Goal: Transaction & Acquisition: Obtain resource

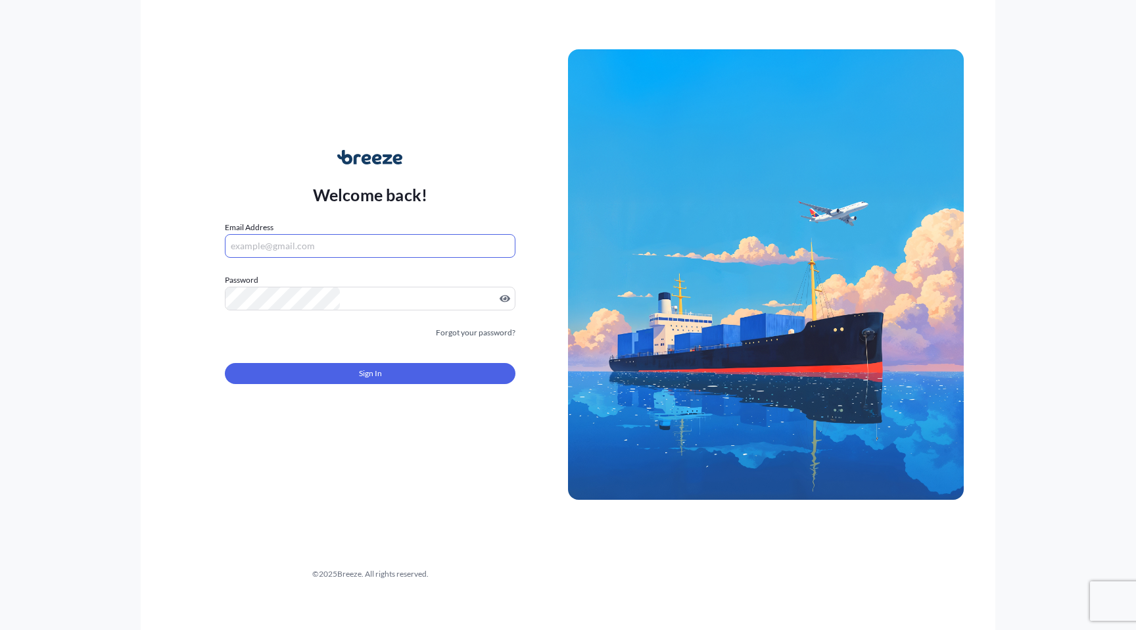
click at [456, 234] on input "Email Address" at bounding box center [370, 246] width 291 height 24
type input "[PERSON_NAME][EMAIL_ADDRESS][PERSON_NAME][DOMAIN_NAME]"
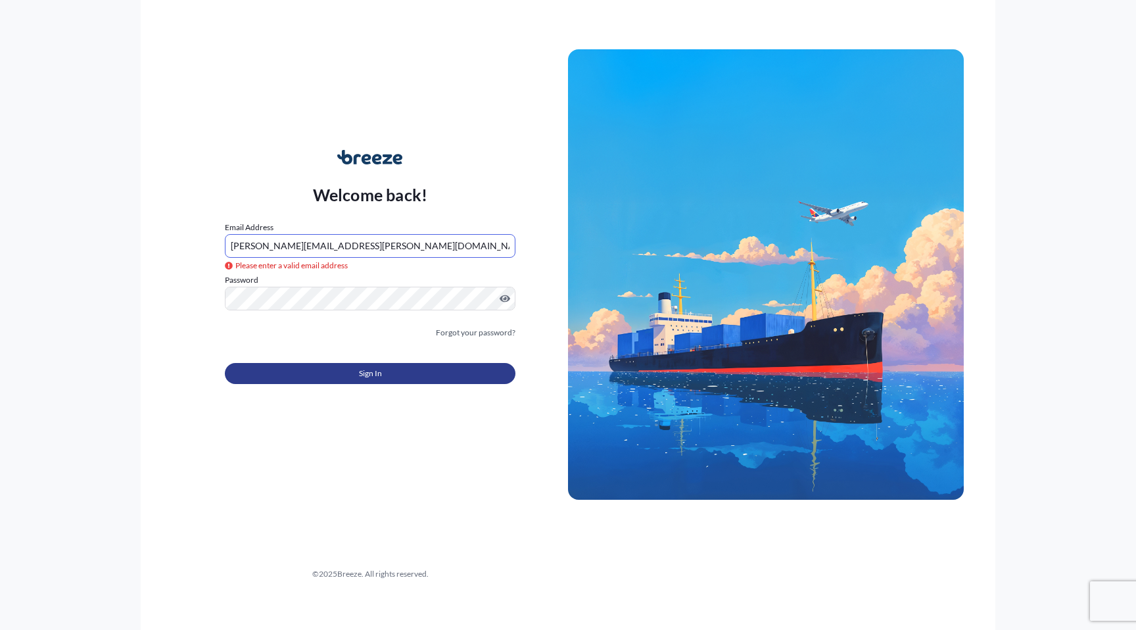
click at [377, 375] on span "Sign In" at bounding box center [370, 373] width 23 height 13
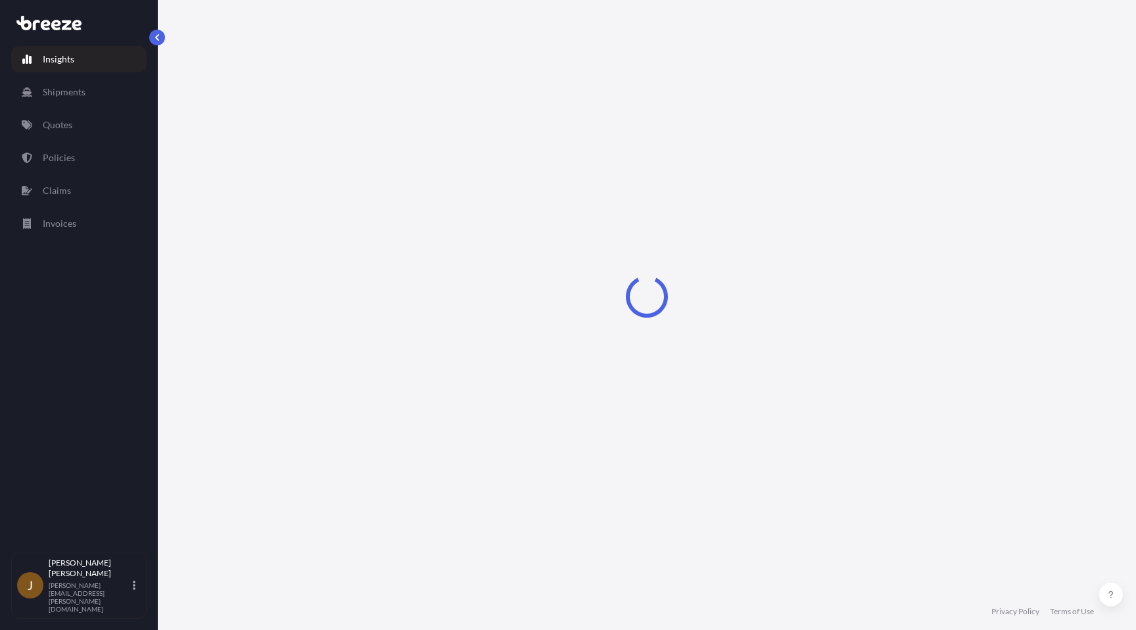
select select "2025"
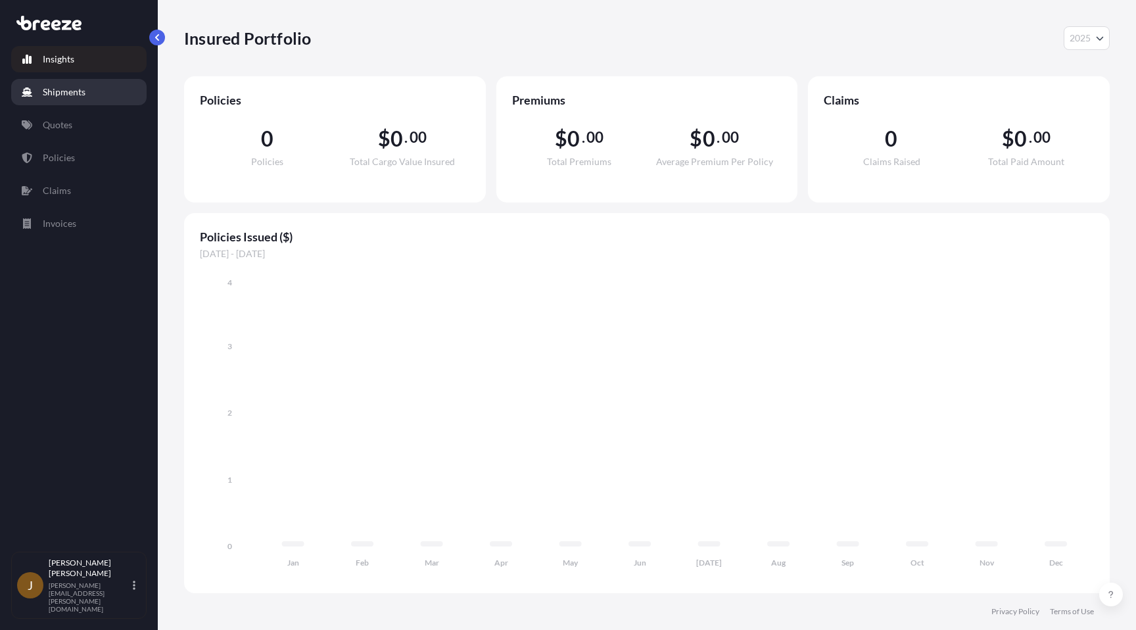
click at [83, 96] on p "Shipments" at bounding box center [64, 91] width 43 height 13
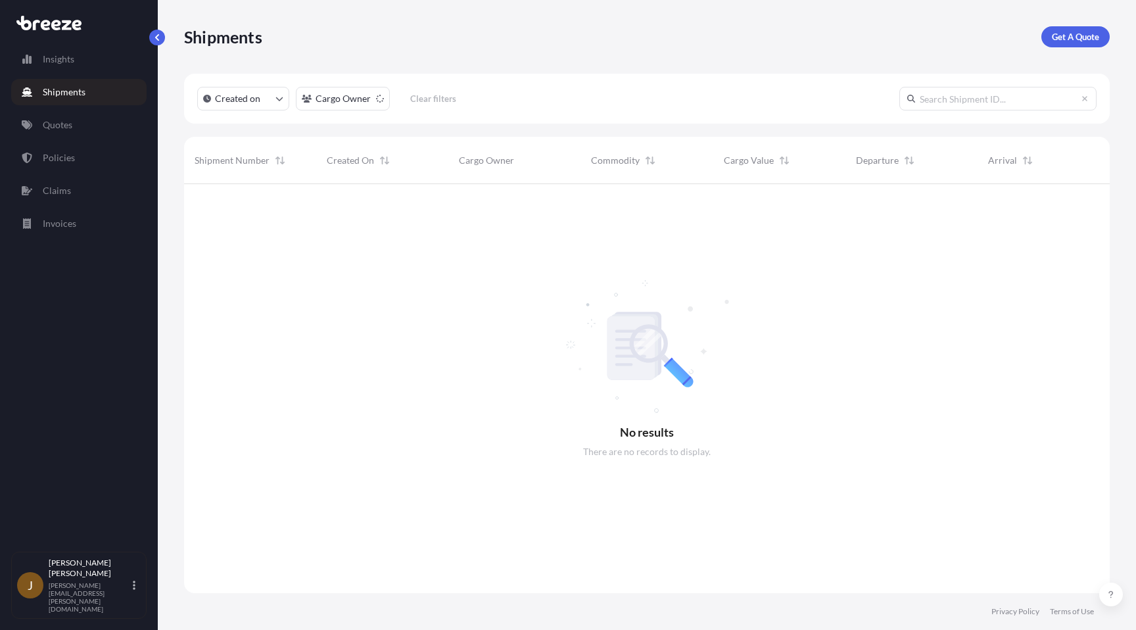
scroll to position [456, 926]
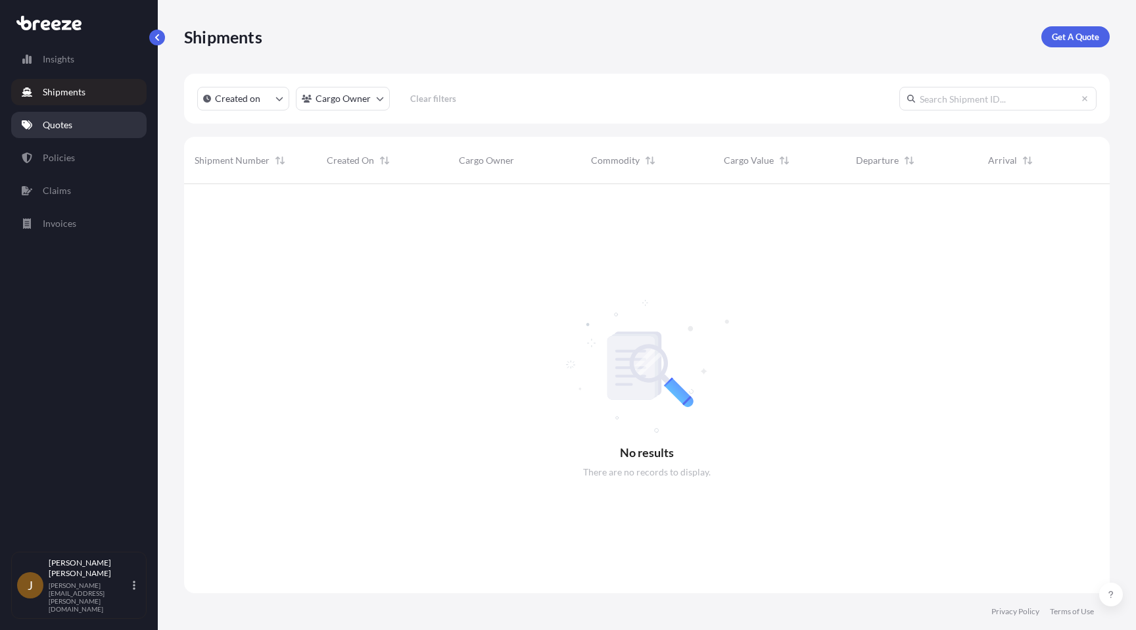
click at [74, 126] on link "Quotes" at bounding box center [78, 125] width 135 height 26
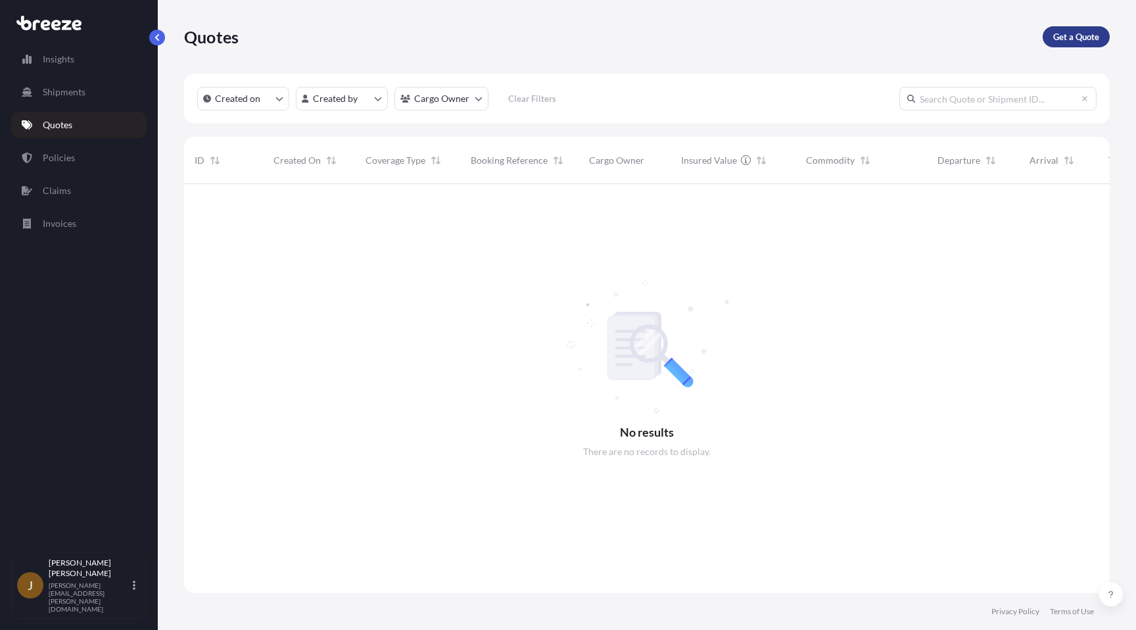
scroll to position [456, 926]
click at [1088, 40] on p "Get a Quote" at bounding box center [1076, 36] width 46 height 13
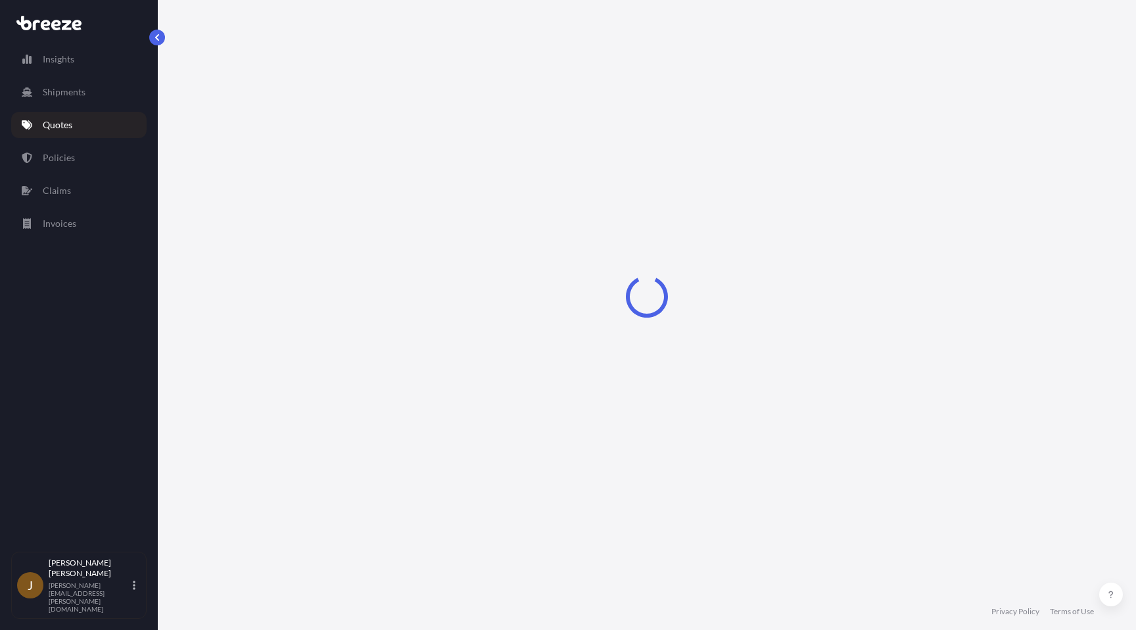
select select "Sea"
select select "1"
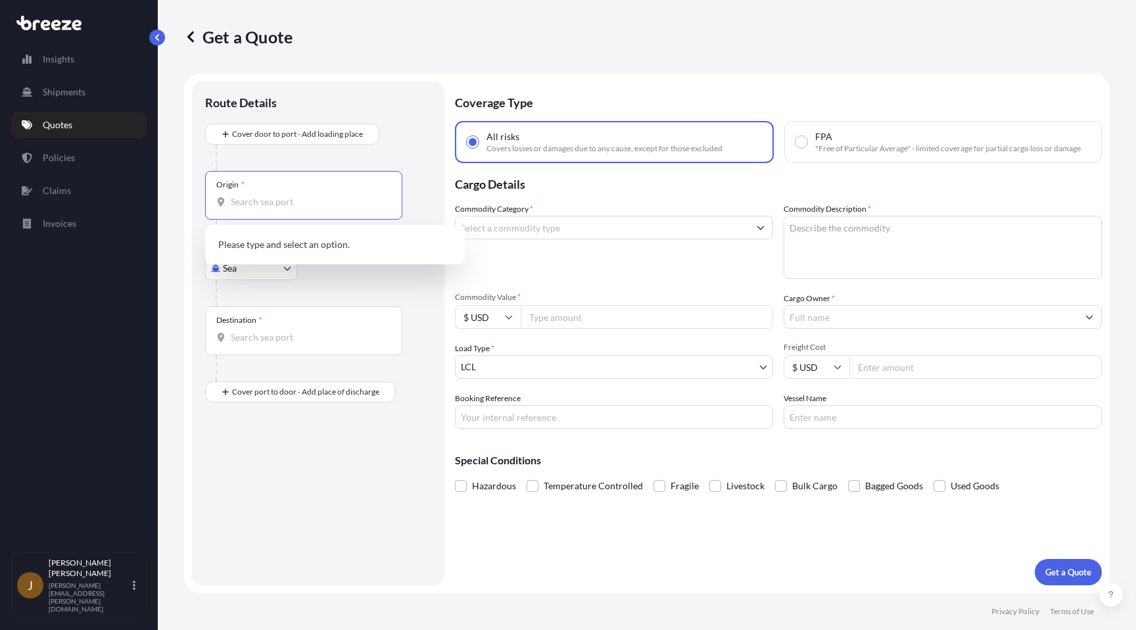
click at [304, 198] on input "Origin *" at bounding box center [308, 201] width 155 height 13
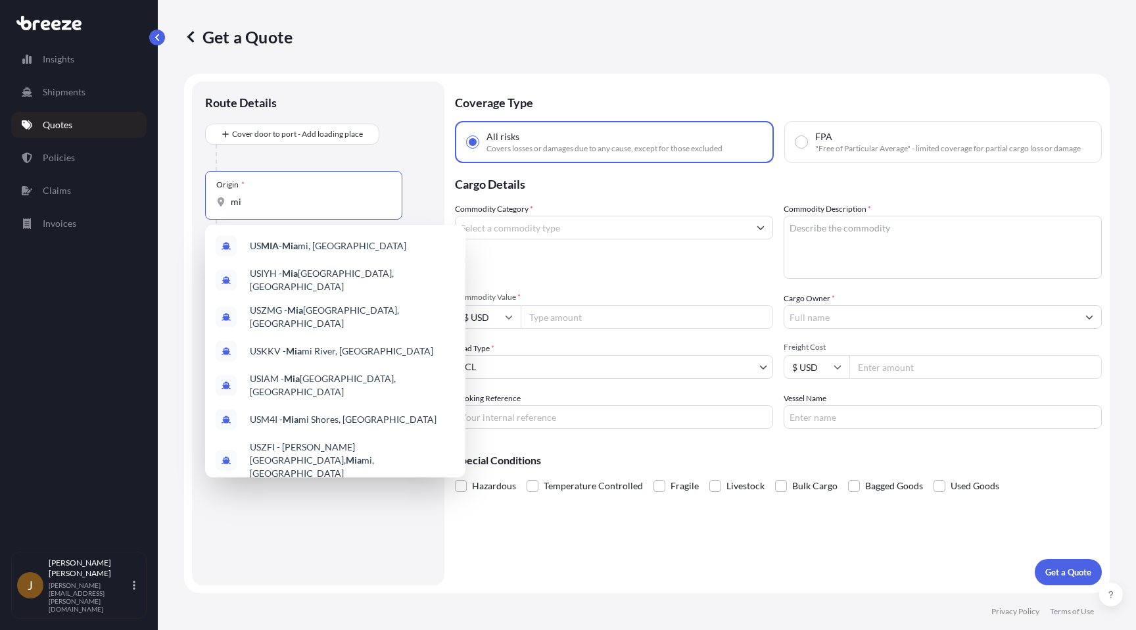
type input "m"
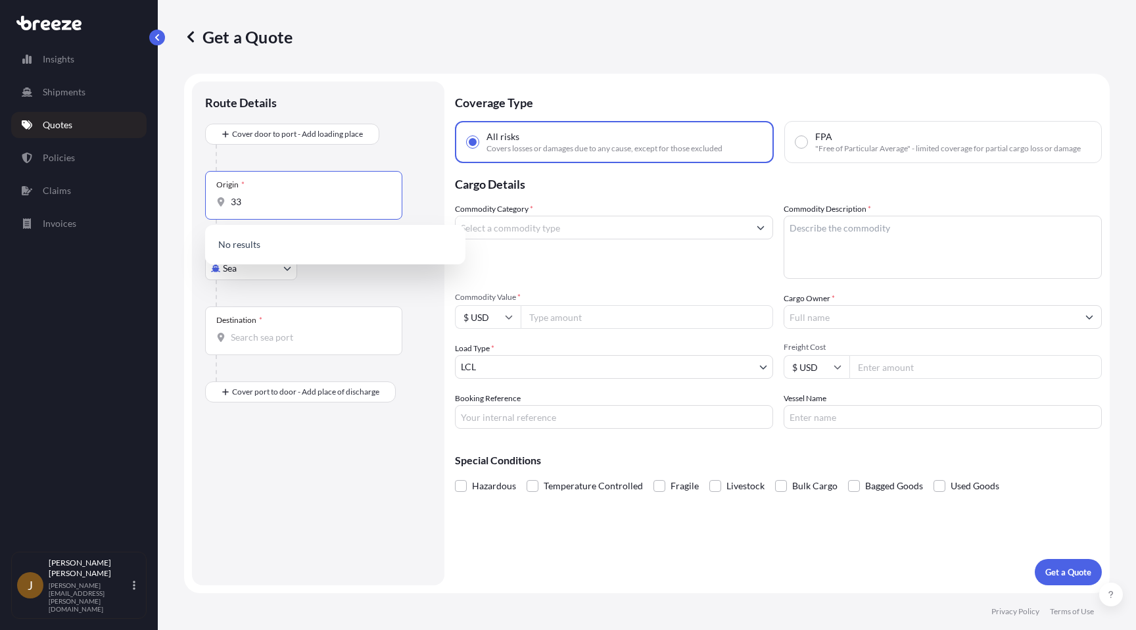
type input "3"
click at [374, 107] on div "Route Details" at bounding box center [318, 109] width 226 height 29
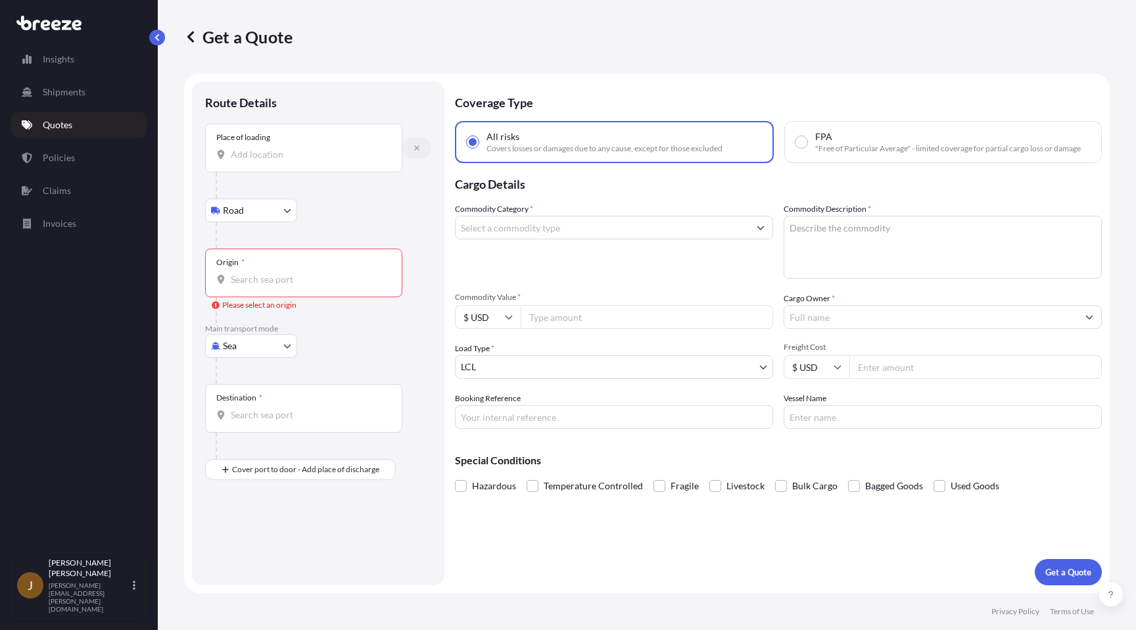
click at [415, 150] on icon "button" at bounding box center [417, 148] width 8 height 8
select select "Road"
click at [257, 153] on input "Place of loading" at bounding box center [308, 154] width 155 height 13
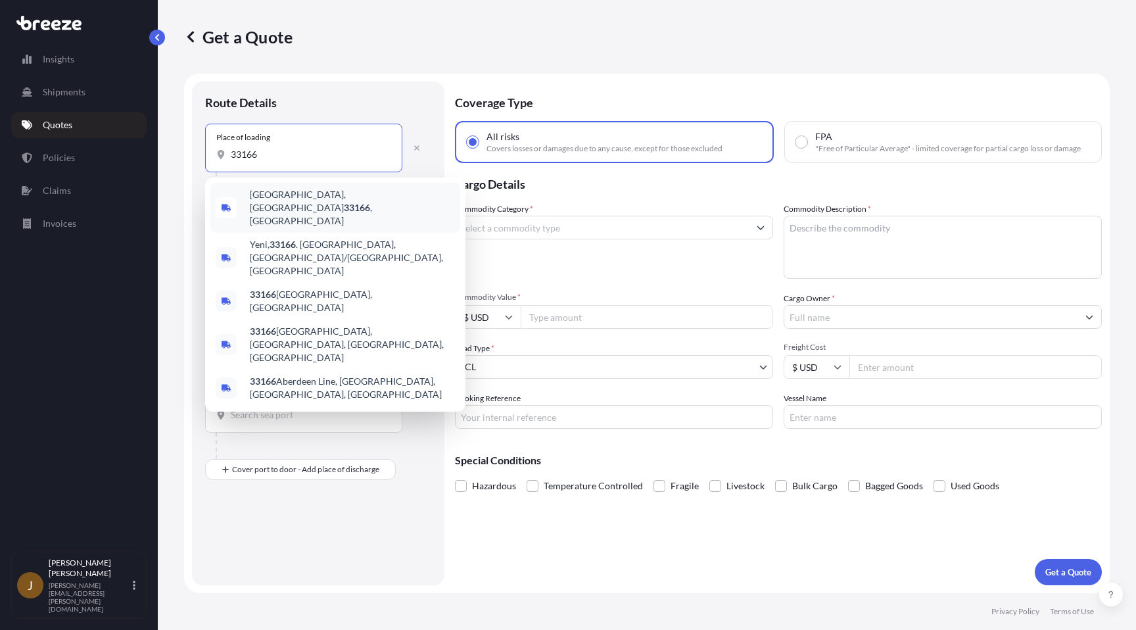
click at [275, 202] on span "[GEOGRAPHIC_DATA] , [GEOGRAPHIC_DATA]" at bounding box center [352, 207] width 205 height 39
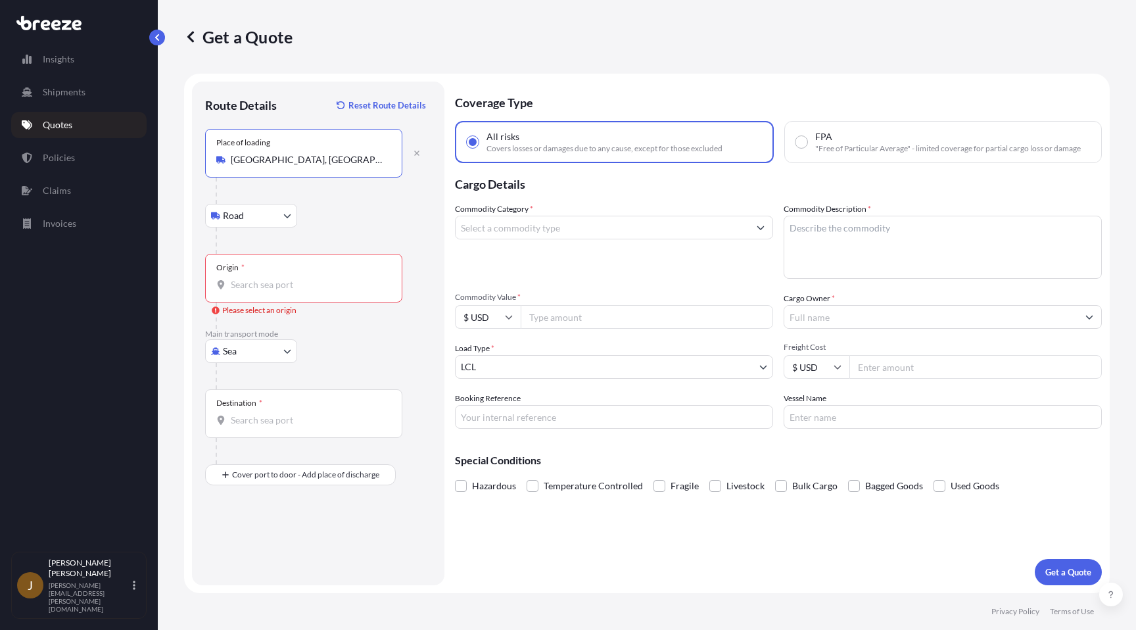
type input "[GEOGRAPHIC_DATA], [GEOGRAPHIC_DATA]"
click at [296, 223] on body "0 options available. 5 options available. [GEOGRAPHIC_DATA], [GEOGRAPHIC_DATA],…" at bounding box center [568, 315] width 1136 height 630
click at [280, 243] on div "Road" at bounding box center [251, 250] width 82 height 24
click at [314, 286] on input "Origin * Please select an origin" at bounding box center [308, 284] width 155 height 13
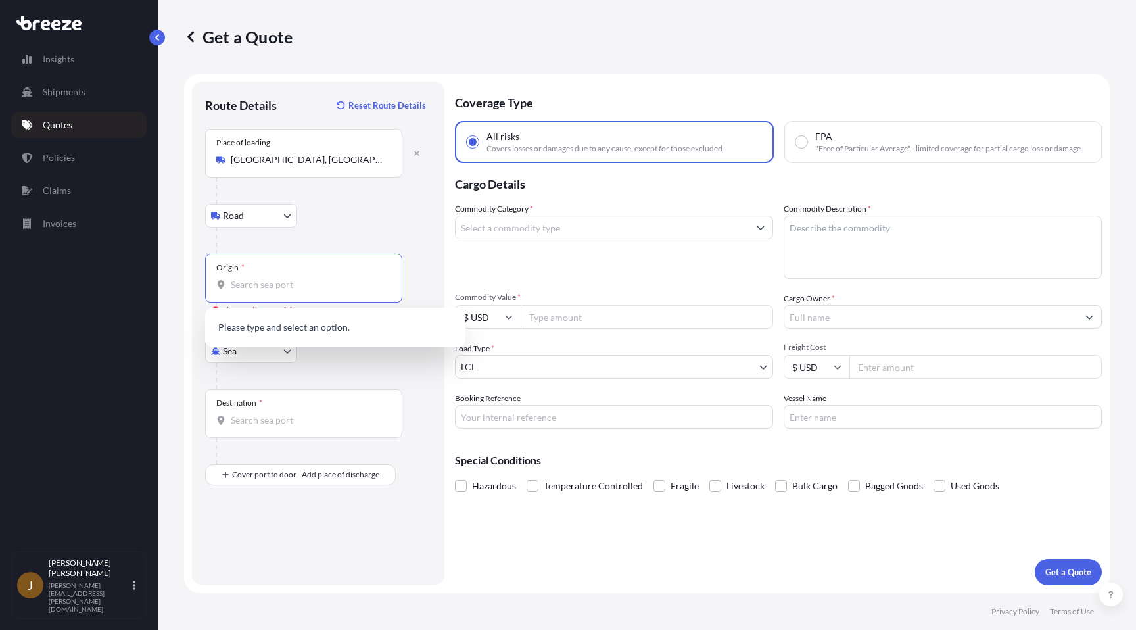
click at [375, 212] on div "Road Road Rail" at bounding box center [318, 216] width 226 height 24
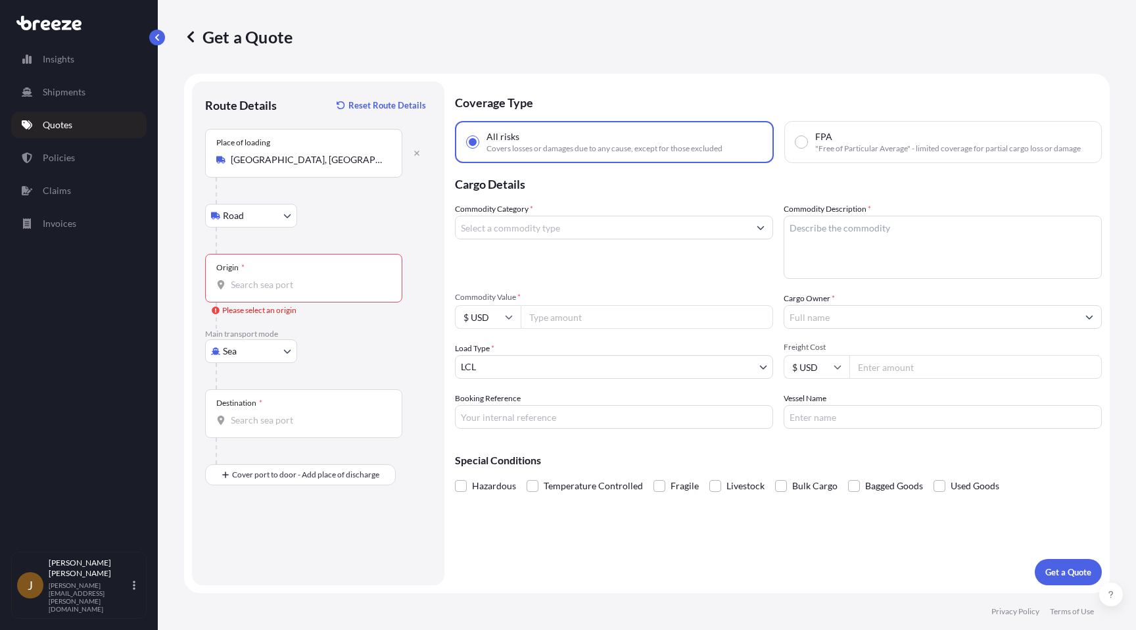
click at [276, 346] on body "0 options available. Insights Shipments Quotes Policies Claims Invoices J [PERS…" at bounding box center [568, 315] width 1136 height 630
click at [264, 433] on div "Road" at bounding box center [251, 433] width 82 height 24
select select "Road"
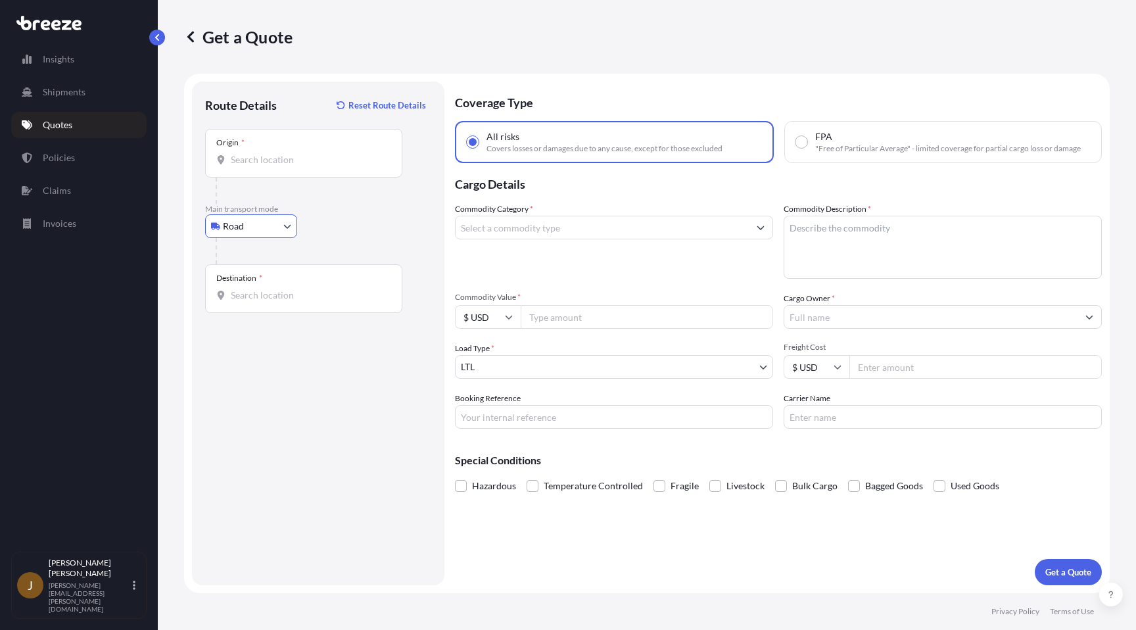
click at [316, 166] on input "Origin *" at bounding box center [308, 159] width 155 height 13
type input "[GEOGRAPHIC_DATA], [GEOGRAPHIC_DATA]"
click at [279, 293] on input "Destination *" at bounding box center [308, 295] width 155 height 13
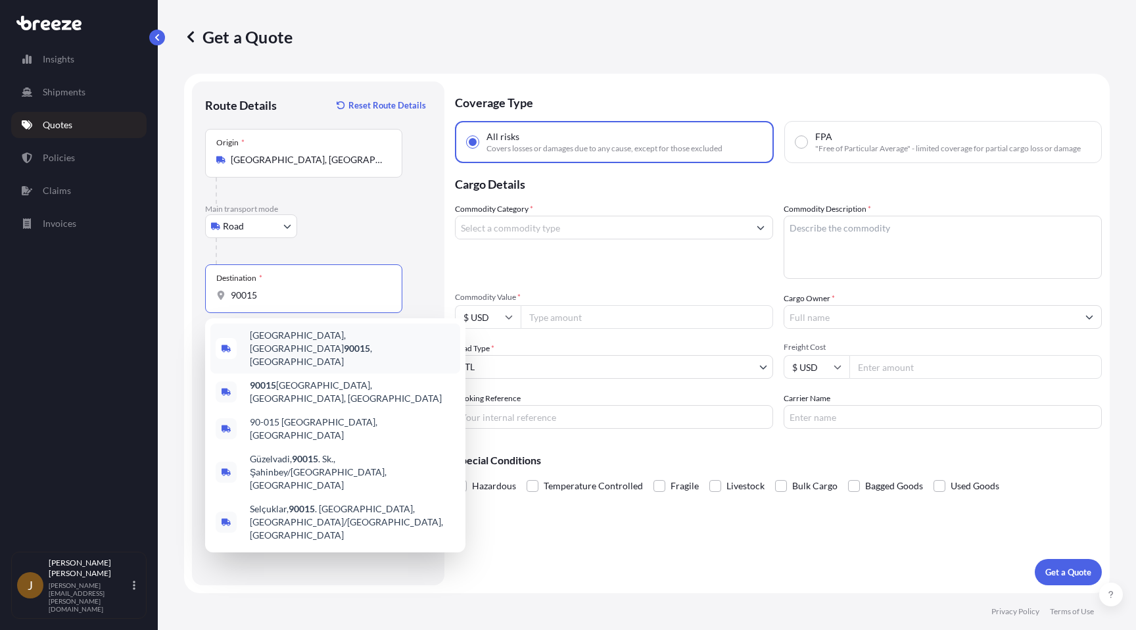
click at [308, 348] on div "[GEOGRAPHIC_DATA] , [GEOGRAPHIC_DATA]" at bounding box center [335, 348] width 250 height 50
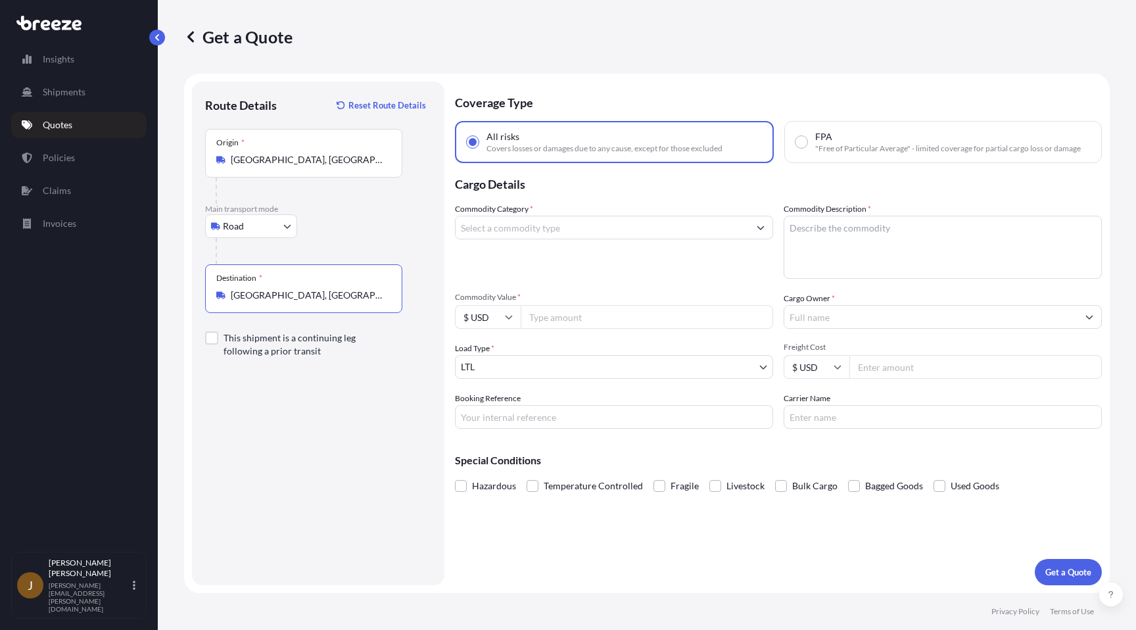
type input "[GEOGRAPHIC_DATA], [GEOGRAPHIC_DATA]"
click at [574, 233] on input "Commodity Category *" at bounding box center [602, 228] width 293 height 24
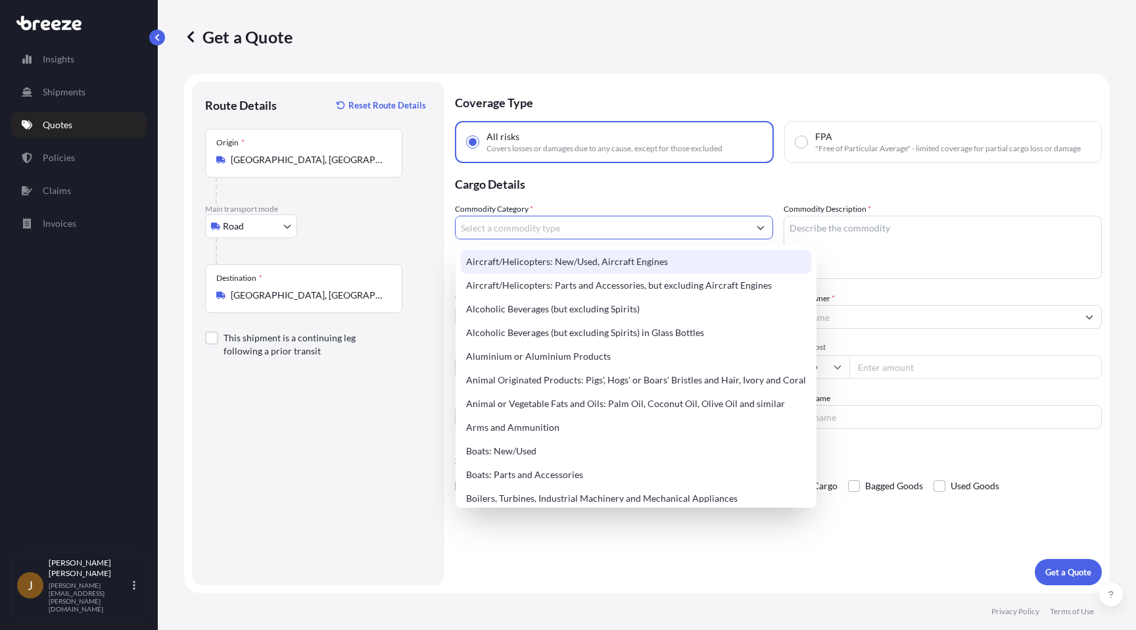
click at [560, 254] on div "Aircraft/Helicopters: New/Used, Aircraft Engines" at bounding box center [636, 262] width 350 height 24
type input "Aircraft/Helicopters: New/Used, Aircraft Engines"
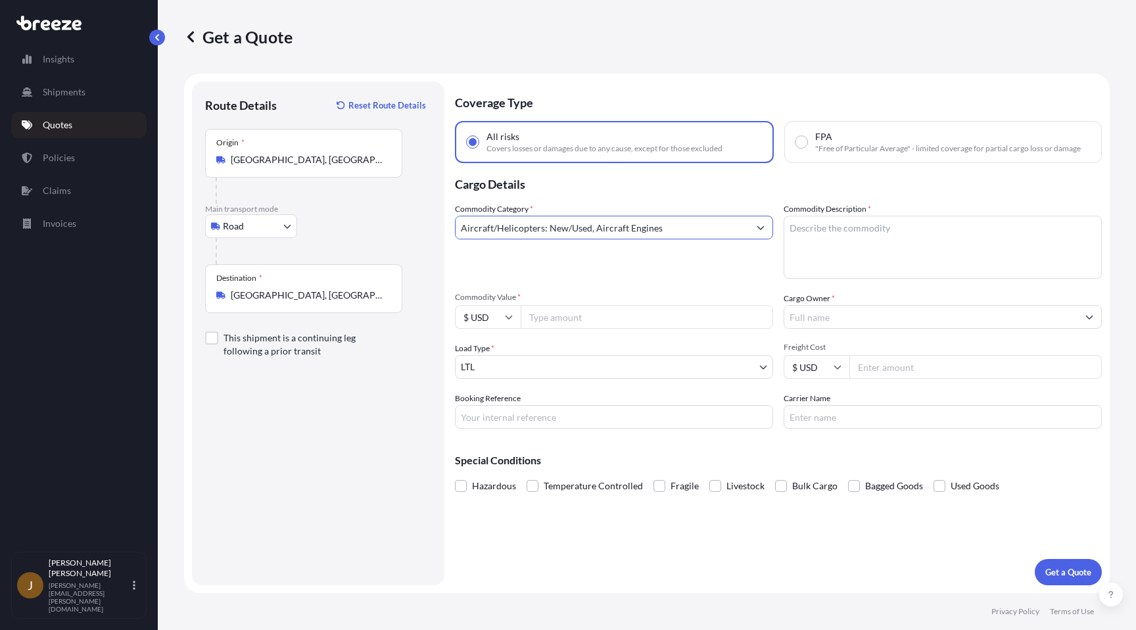
click at [841, 216] on textarea "Commodity Description *" at bounding box center [943, 247] width 318 height 63
type textarea "A"
type textarea "Aircraft parts"
click at [661, 323] on input "Commodity Value *" at bounding box center [647, 317] width 252 height 24
type input "175000"
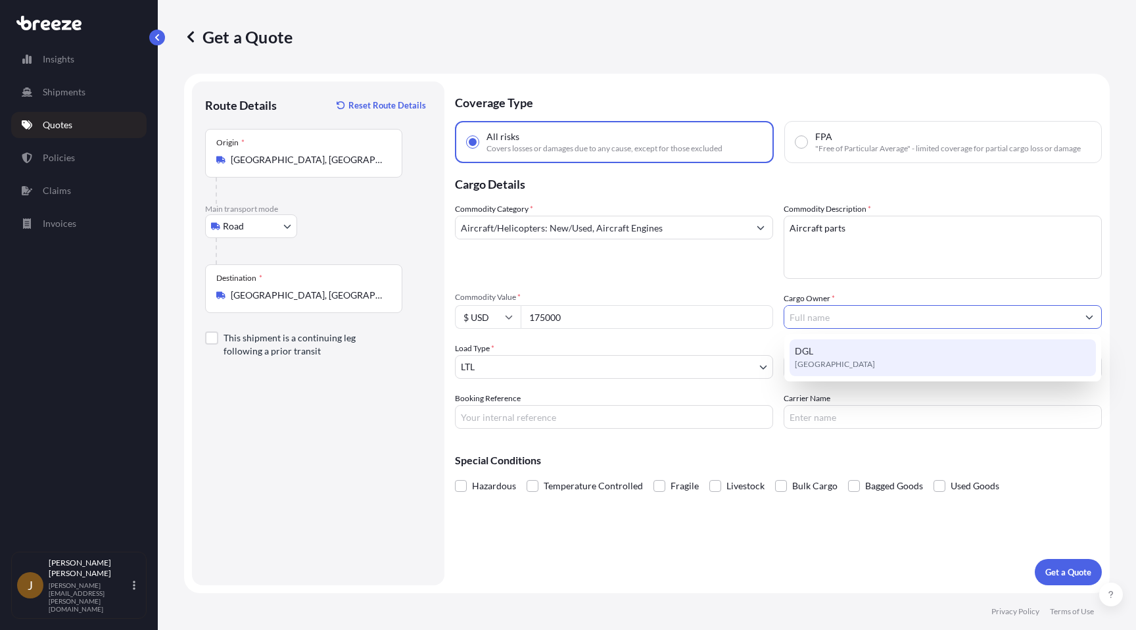
click at [860, 358] on div "DGL [GEOGRAPHIC_DATA]" at bounding box center [942, 357] width 306 height 37
type input "DGL"
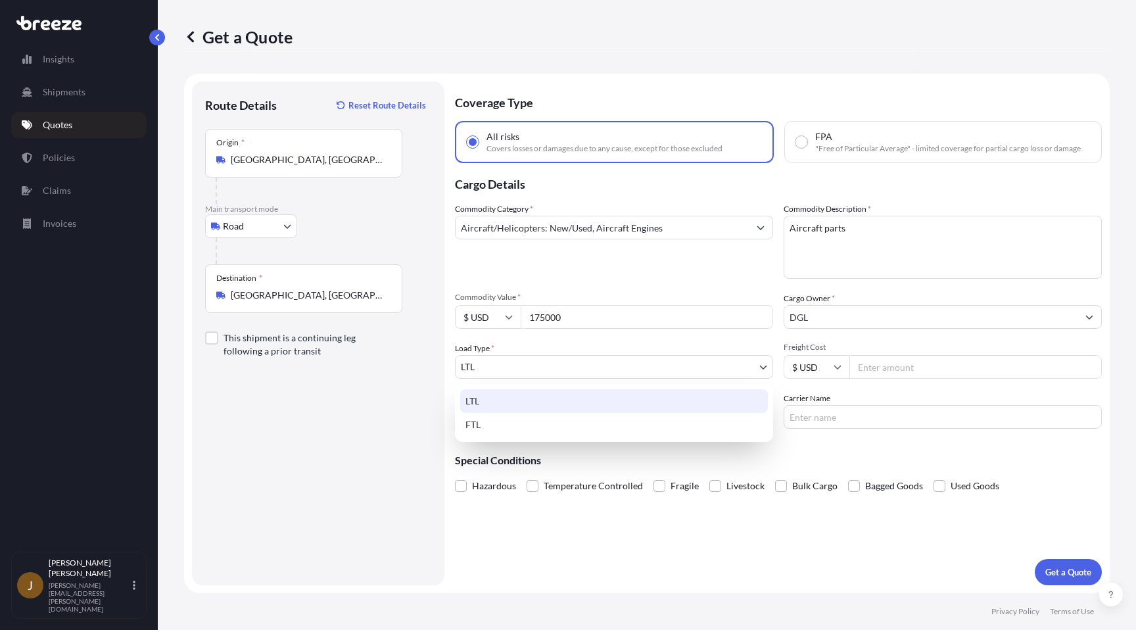
click at [596, 370] on body "1 option available. DGL DGL, selected Insights Shipments Quotes Policies Claims…" at bounding box center [568, 315] width 1136 height 630
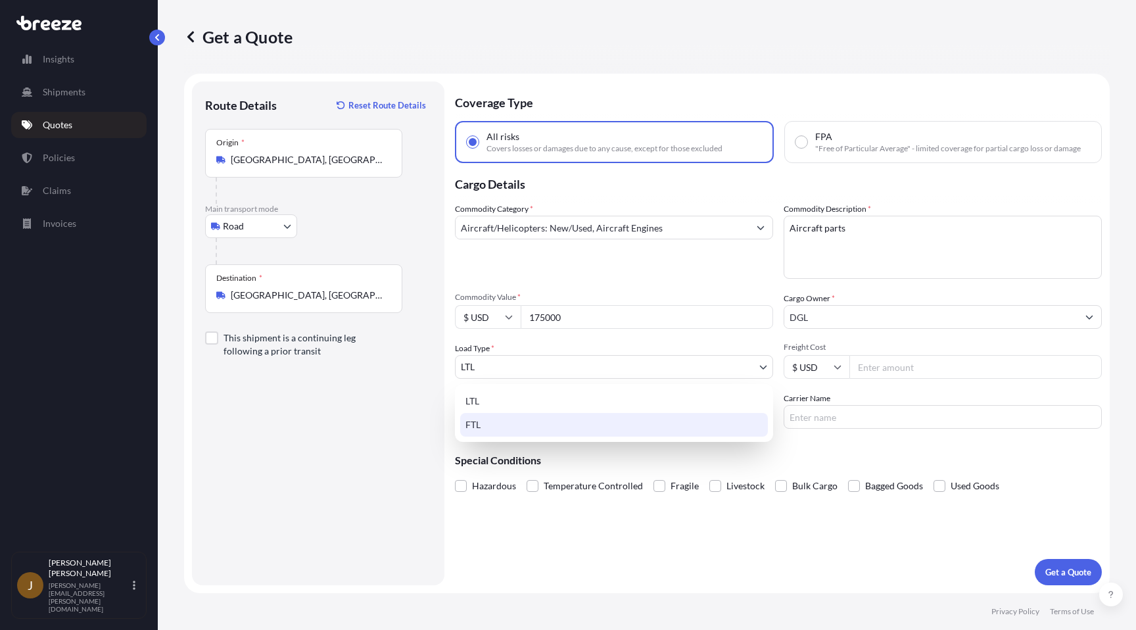
click at [565, 419] on div "FTL" at bounding box center [614, 425] width 308 height 24
select select "2"
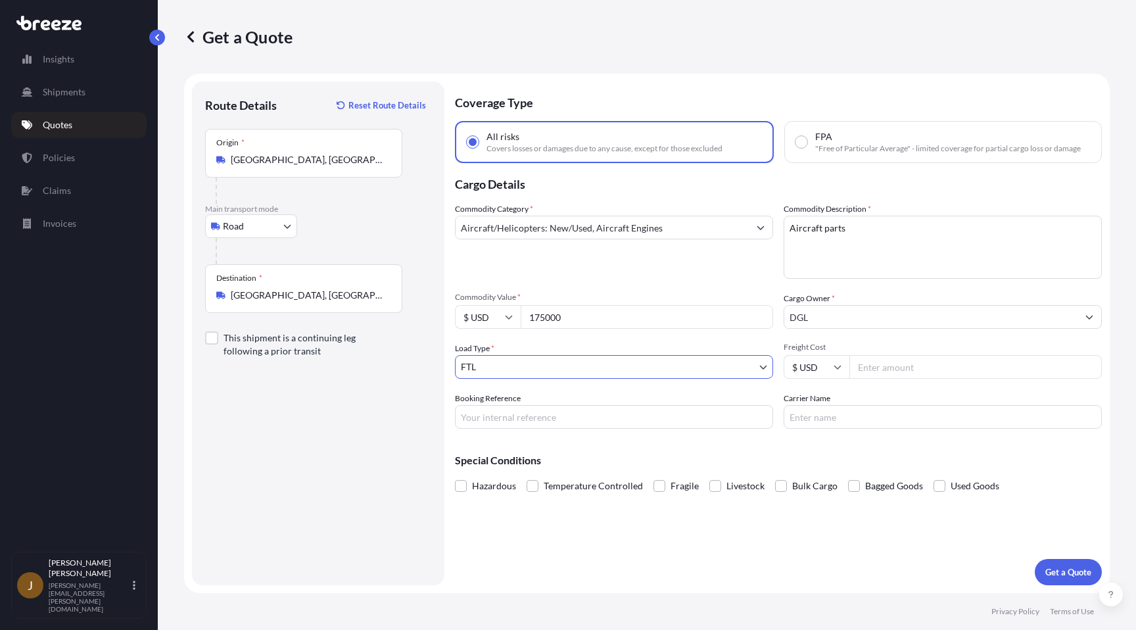
click at [924, 378] on input "Freight Cost" at bounding box center [975, 367] width 252 height 24
click at [710, 384] on div "Commodity Category * Aircraft/Helicopters: New/Used, Aircraft Engines Commodity…" at bounding box center [778, 315] width 647 height 226
click at [580, 422] on input "Booking Reference" at bounding box center [614, 417] width 318 height 24
type input "L-34567"
type input "Landstar"
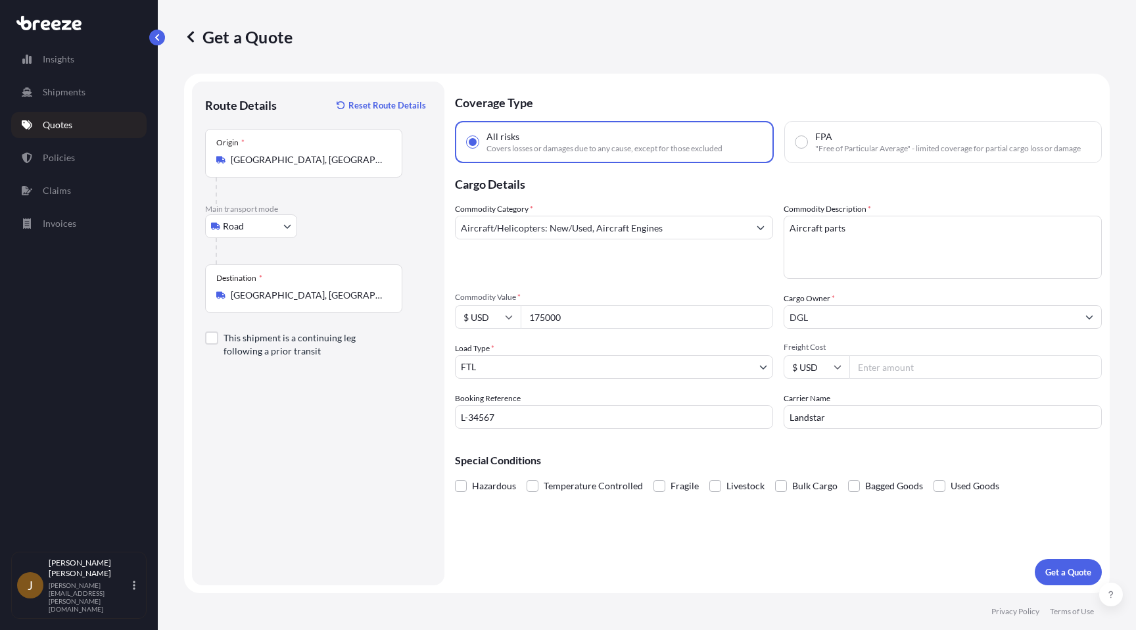
click at [665, 574] on div "Coverage Type All risks Covers losses or damages due to any cause, except for t…" at bounding box center [778, 334] width 647 height 504
click at [1067, 562] on button "Get a Quote" at bounding box center [1068, 572] width 67 height 26
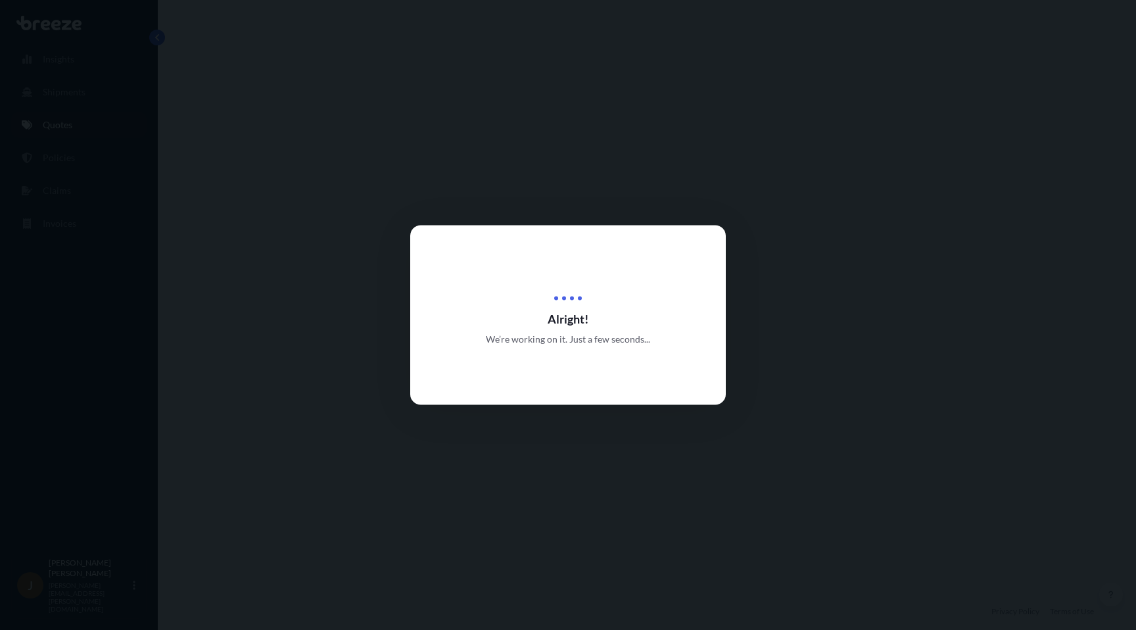
select select "Road"
select select "2"
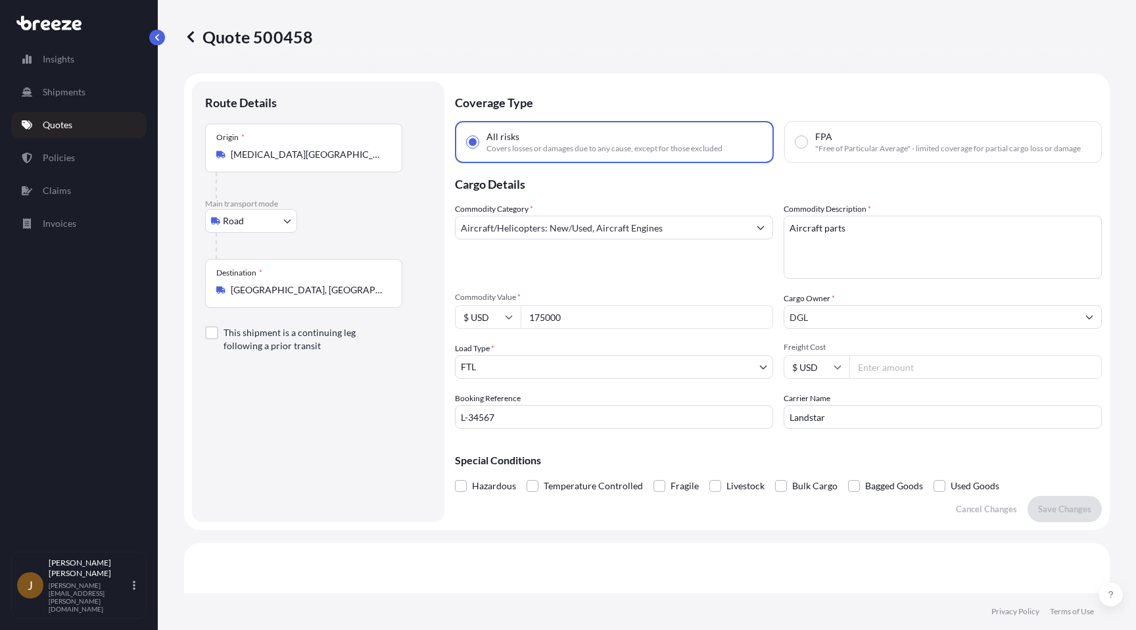
click at [657, 229] on input "Aircraft/Helicopters: New/Used, Aircraft Engines" at bounding box center [602, 228] width 293 height 24
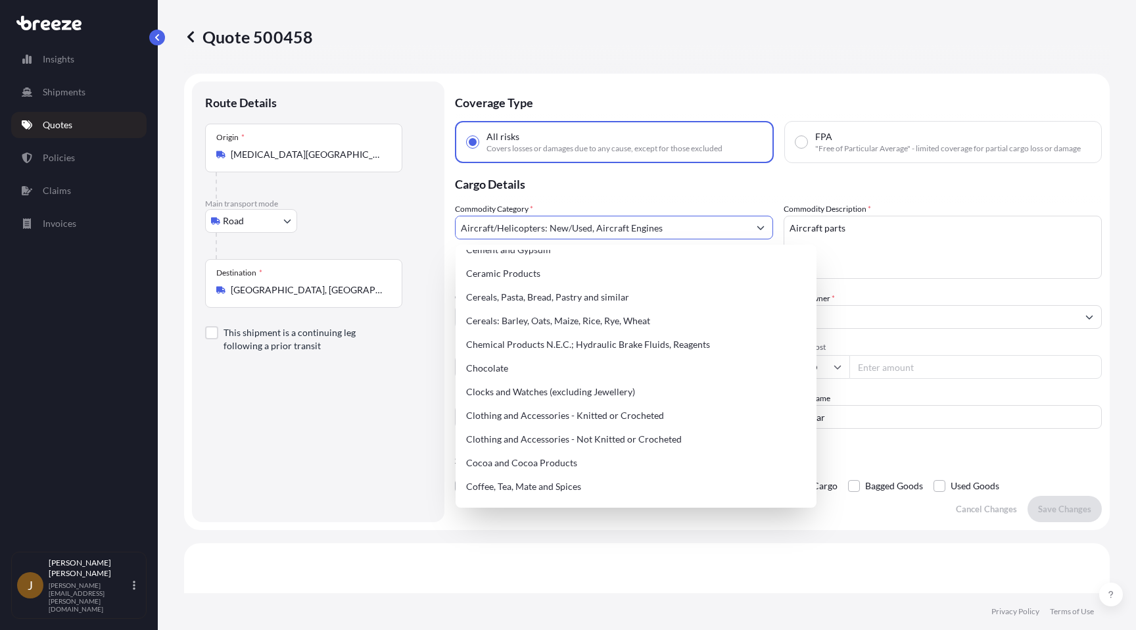
scroll to position [327, 0]
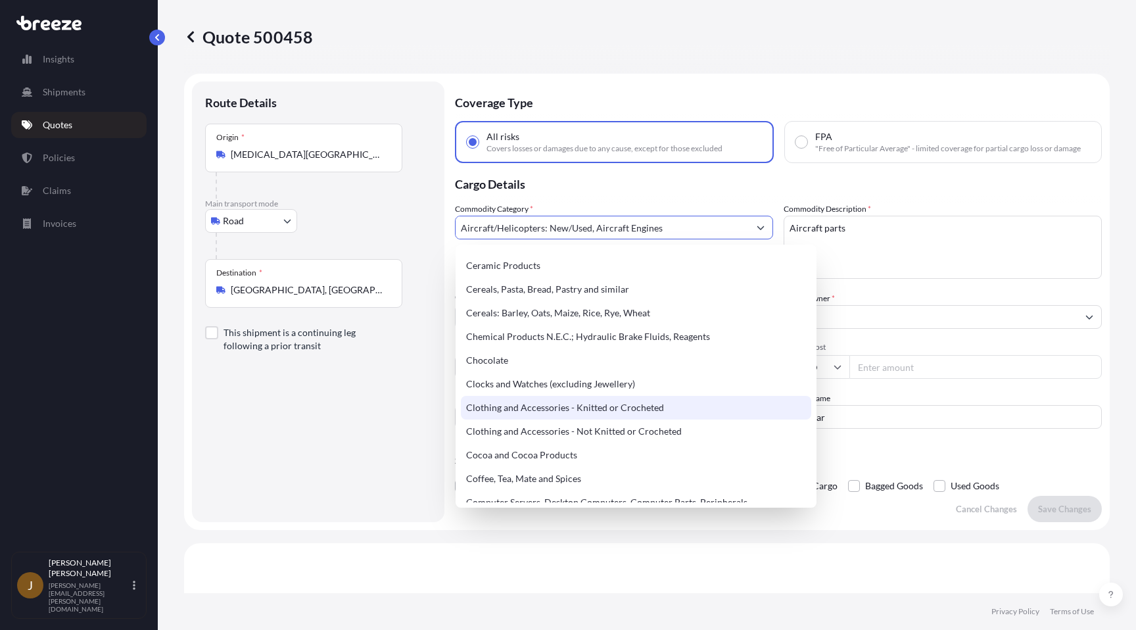
click at [582, 413] on div "Clothing and Accessories - Knitted or Crocheted" at bounding box center [636, 408] width 350 height 24
type input "Clothing and Accessories - Knitted or Crocheted"
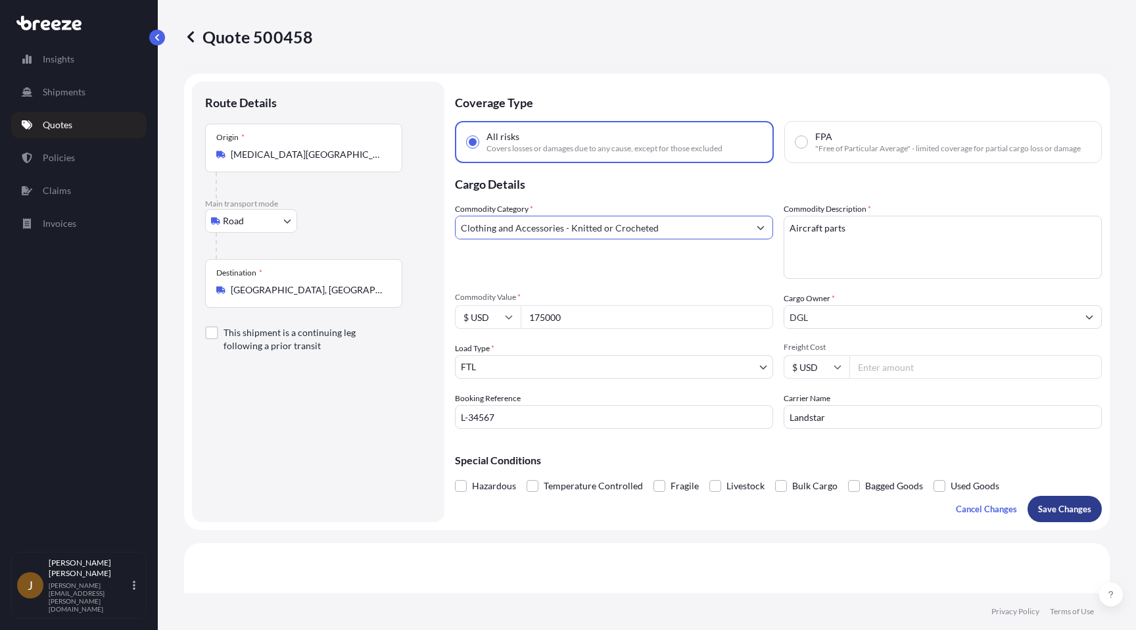
click at [1064, 520] on button "Save Changes" at bounding box center [1064, 509] width 74 height 26
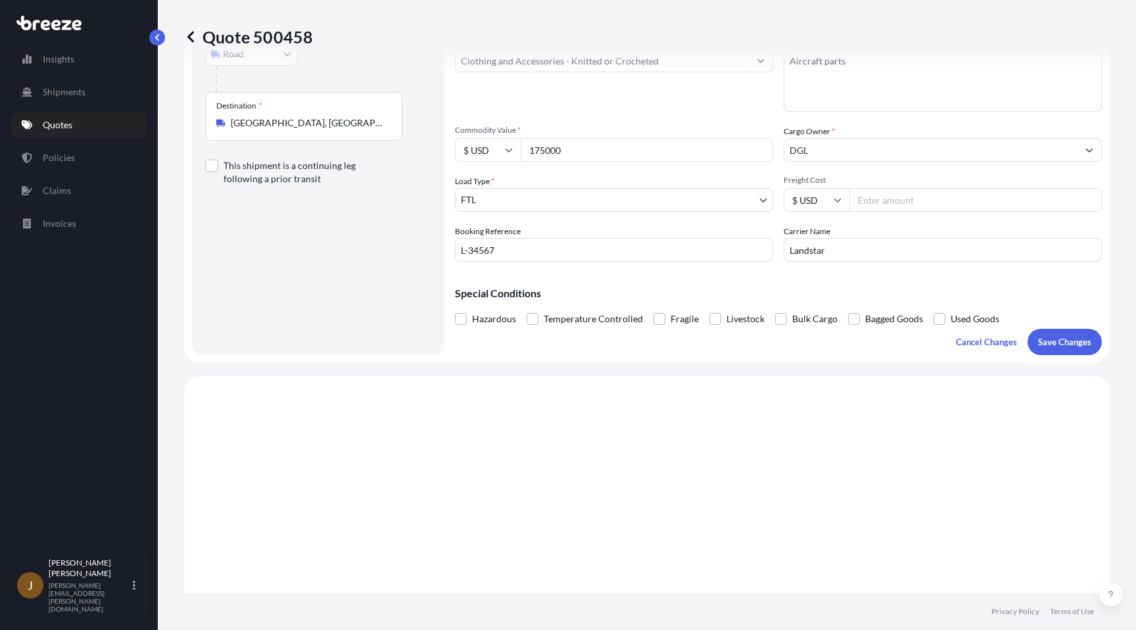
scroll to position [477, 0]
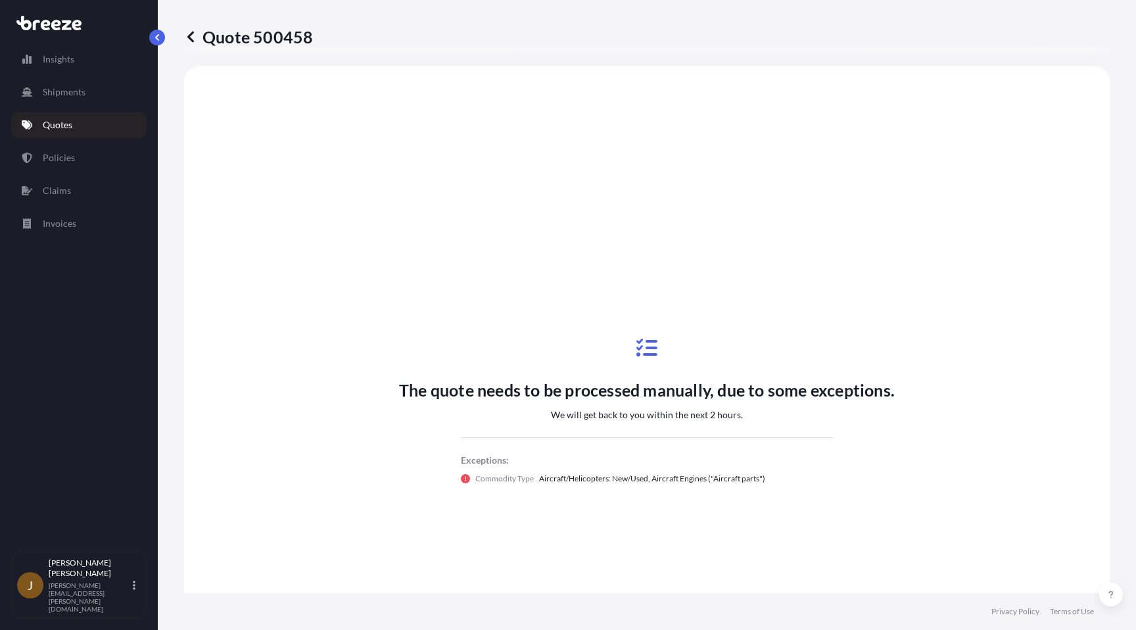
select select "Road"
select select "2"
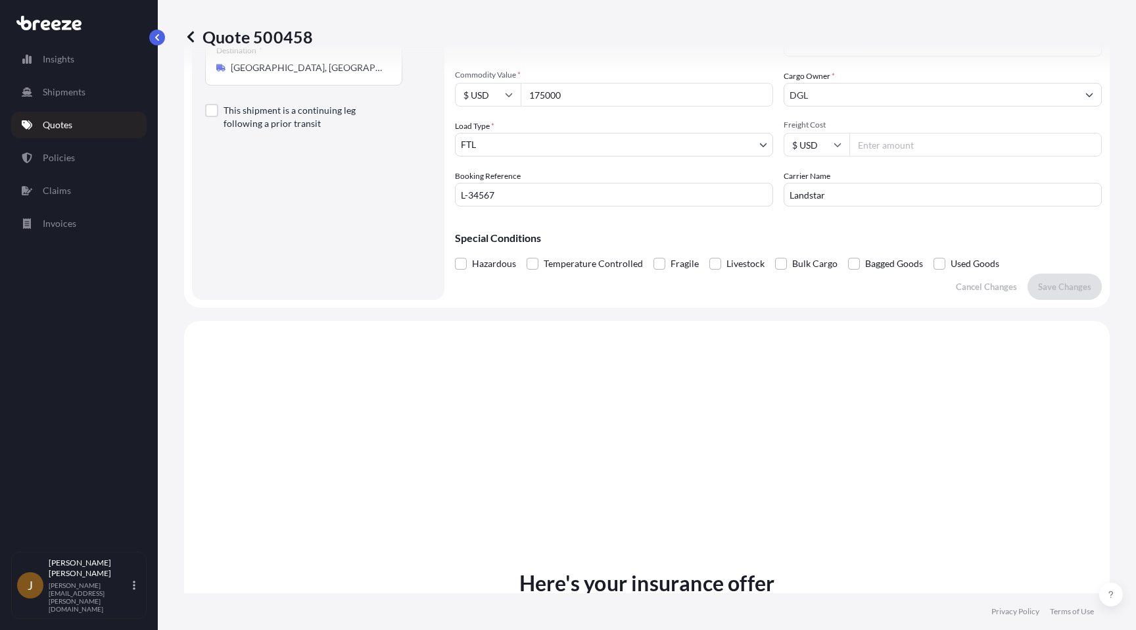
scroll to position [0, 0]
